Goal: Information Seeking & Learning: Learn about a topic

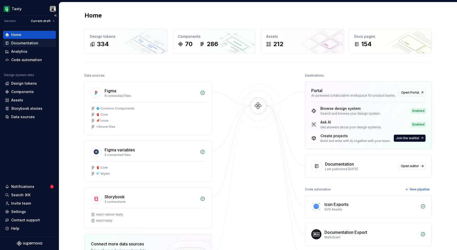
click at [29, 43] on div "Documentation" at bounding box center [24, 43] width 27 height 5
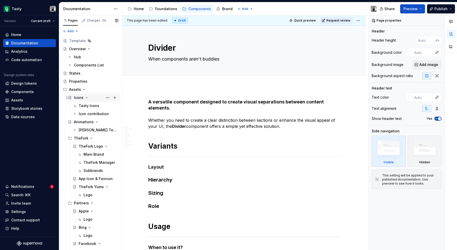
scroll to position [747, 0]
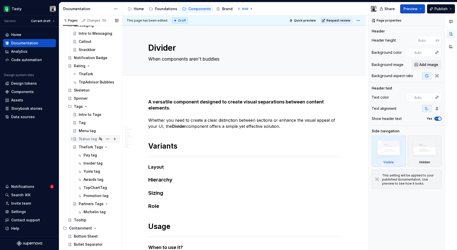
click at [91, 140] on div "Status tag" at bounding box center [88, 139] width 18 height 5
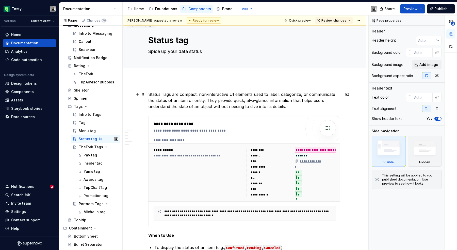
scroll to position [11, 0]
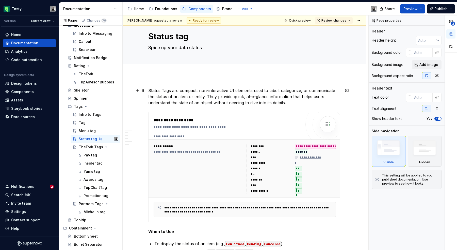
click at [175, 104] on p "Status Tags are compact, non-interactive UI elements used to label, categorize,…" at bounding box center [244, 97] width 192 height 18
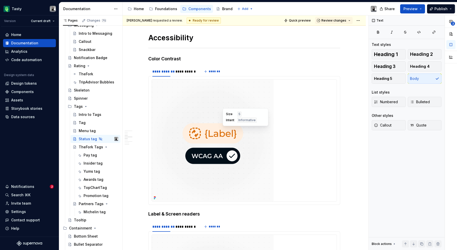
scroll to position [781, 0]
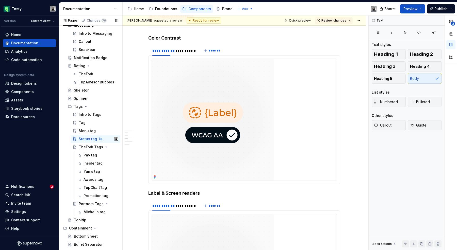
type textarea "*"
